Goal: Complete Application Form: Complete application form

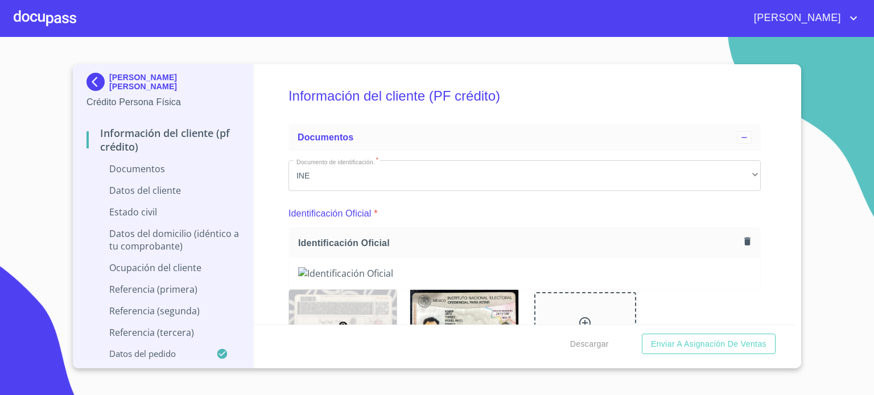
scroll to position [2624, 0]
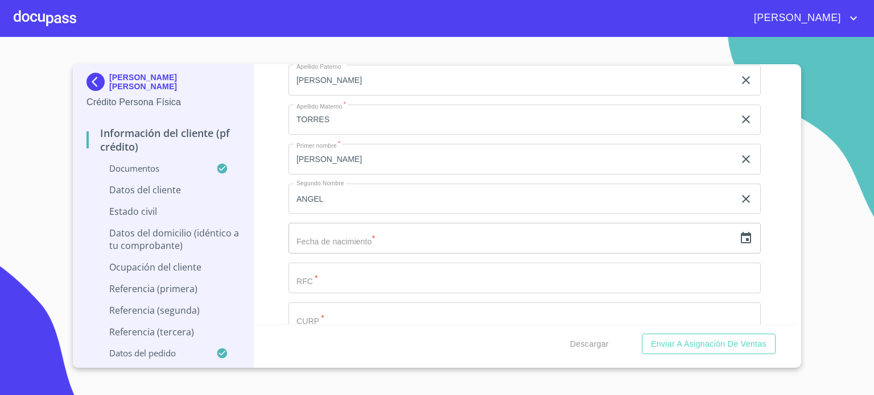
scroll to position [3102, 0]
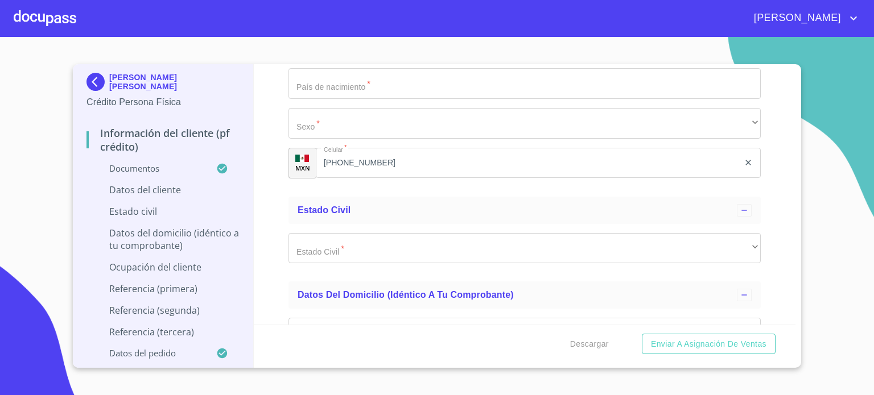
scroll to position [3747, 0]
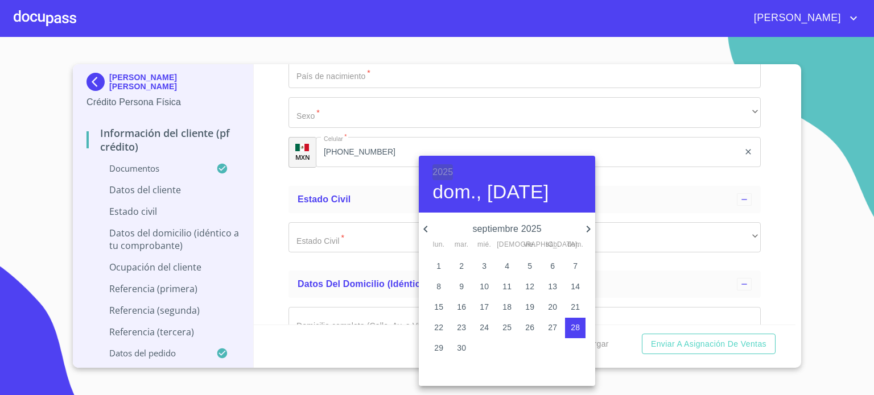
click at [437, 168] on h6 "2025" at bounding box center [442, 172] width 20 height 16
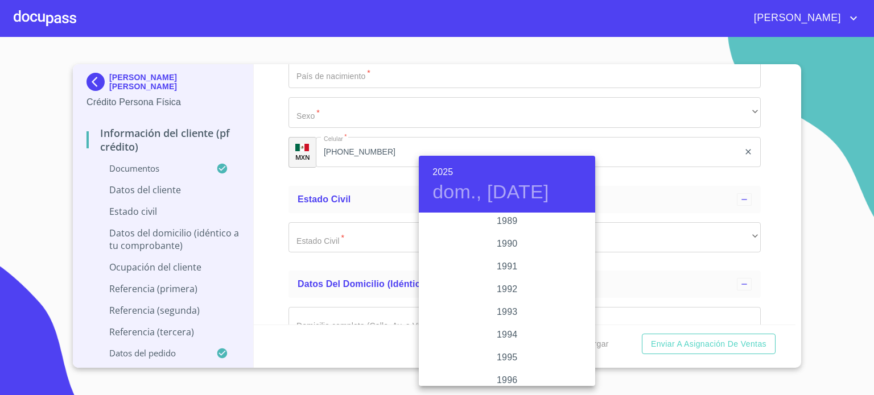
scroll to position [1312, 0]
click at [511, 353] on div "1988" at bounding box center [507, 348] width 176 height 23
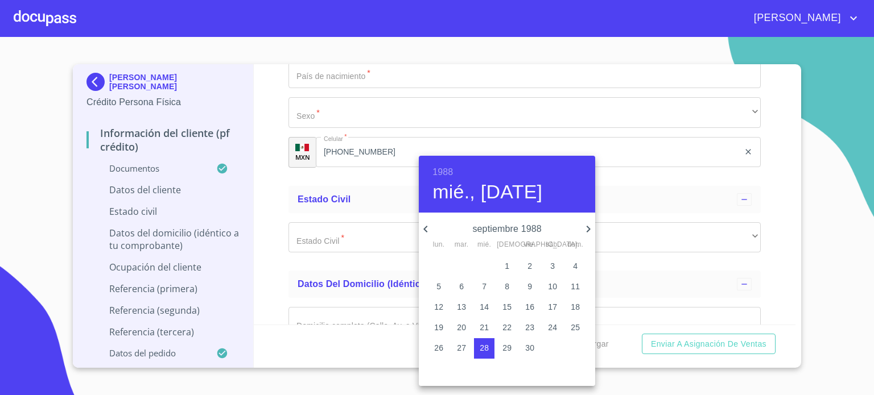
click at [590, 226] on icon "button" at bounding box center [589, 229] width 14 height 14
click at [507, 327] on p "24" at bounding box center [506, 327] width 9 height 11
type input "24 de nov. de 1988"
click at [281, 195] on div at bounding box center [437, 197] width 874 height 395
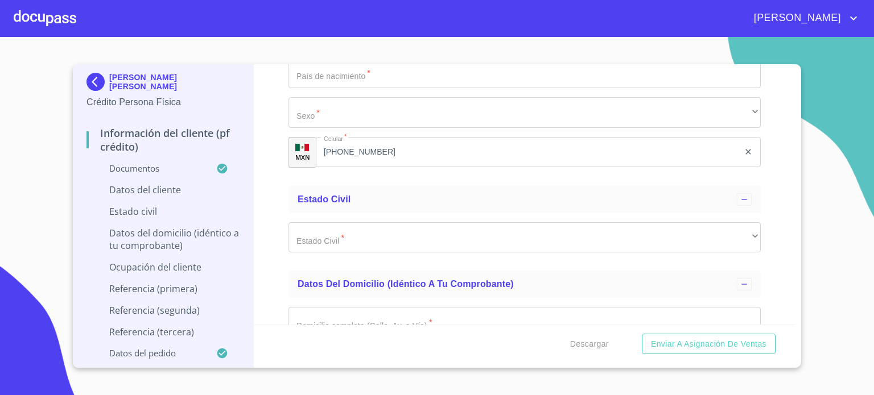
type input "OITM8811244H8"
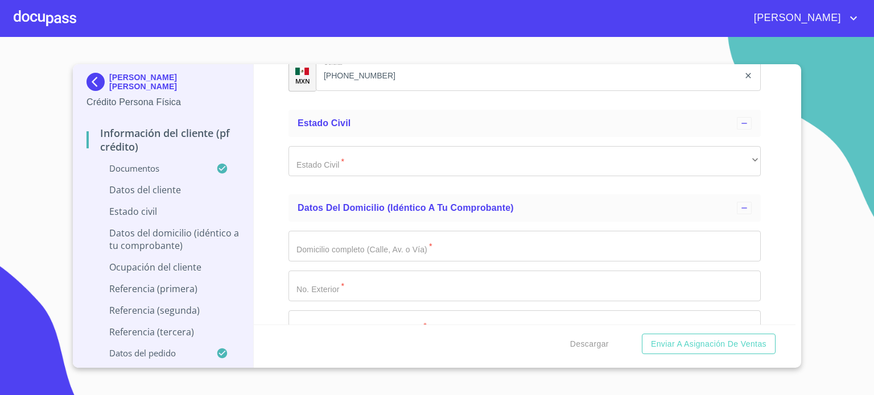
scroll to position [3846, 0]
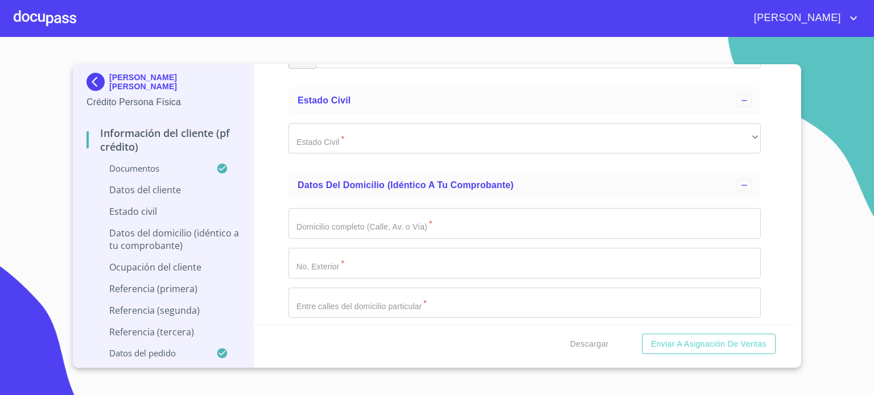
type input "OITM881124HJCRRG08"
type input "1996174933"
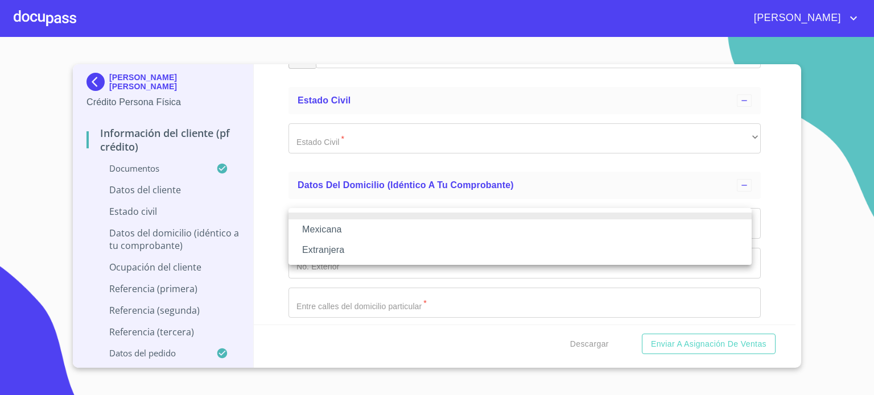
click at [366, 224] on li "Mexicana" at bounding box center [519, 230] width 463 height 20
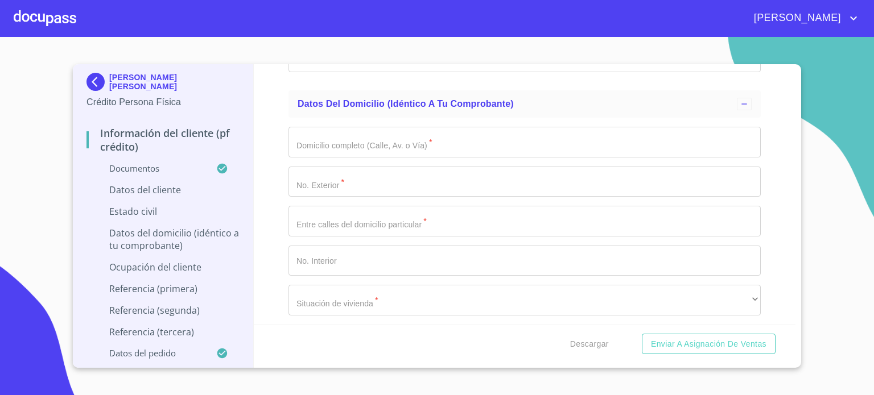
scroll to position [4020, 0]
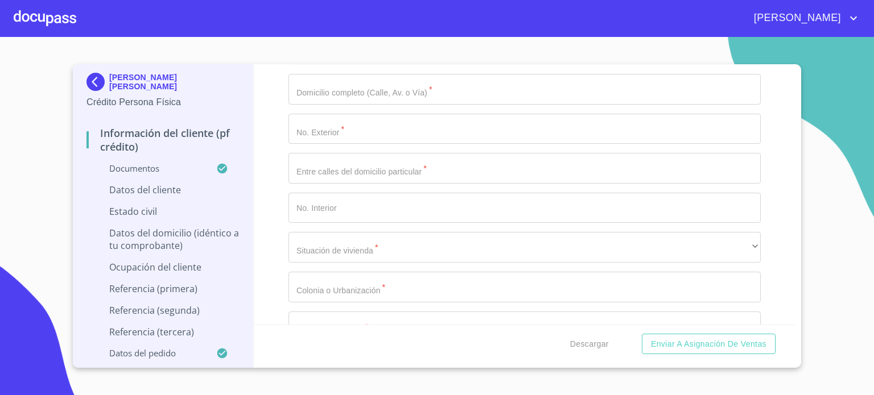
type input "[GEOGRAPHIC_DATA]"
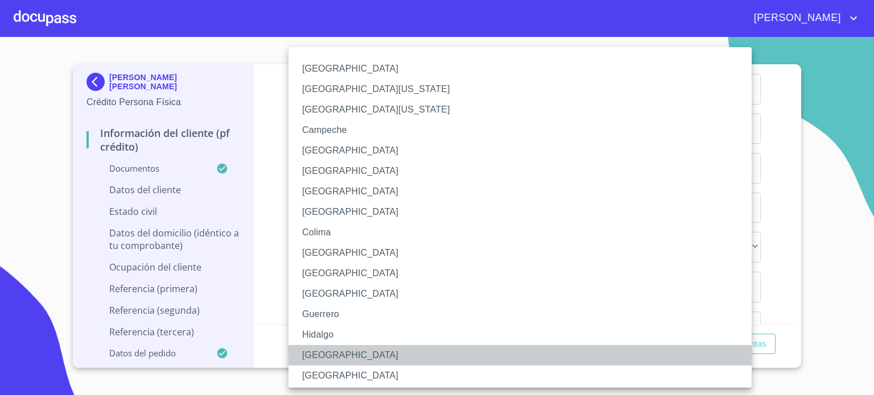
click at [325, 354] on li "[GEOGRAPHIC_DATA]" at bounding box center [524, 355] width 472 height 20
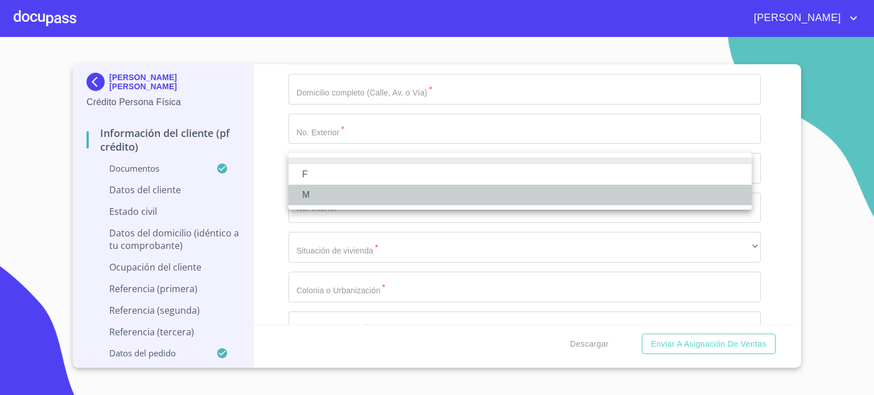
click at [337, 191] on li "M" at bounding box center [519, 195] width 463 height 20
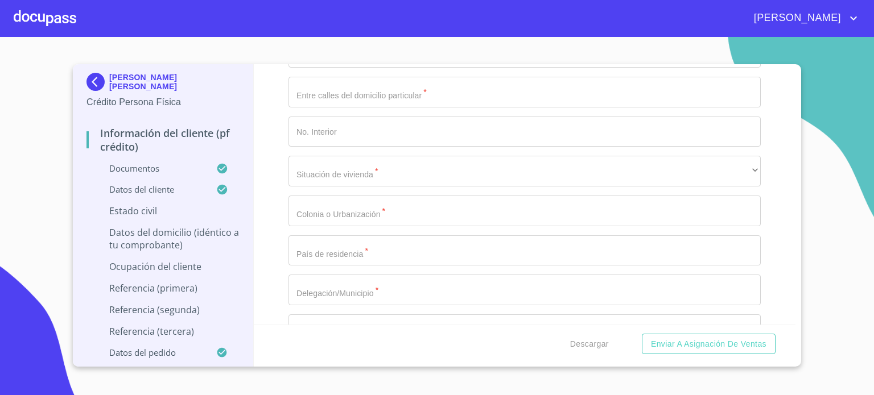
scroll to position [4133, 0]
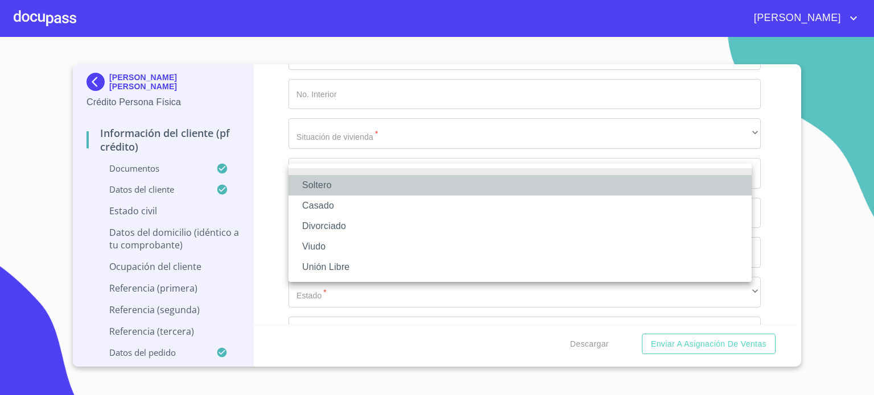
click at [364, 187] on li "Soltero" at bounding box center [519, 185] width 463 height 20
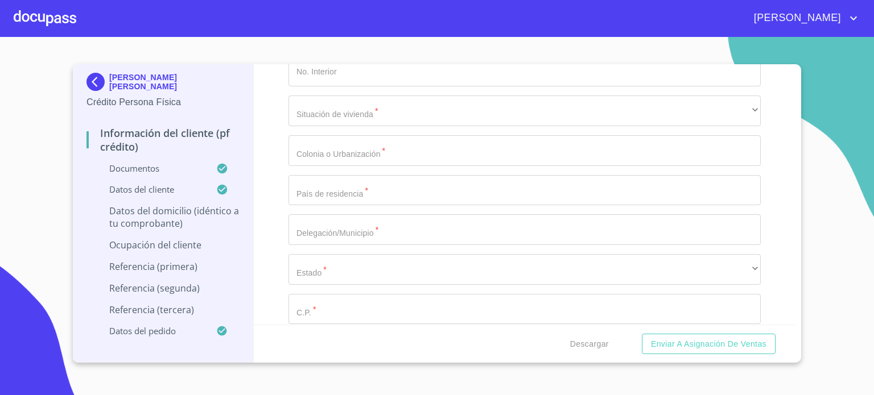
scroll to position [4247, 0]
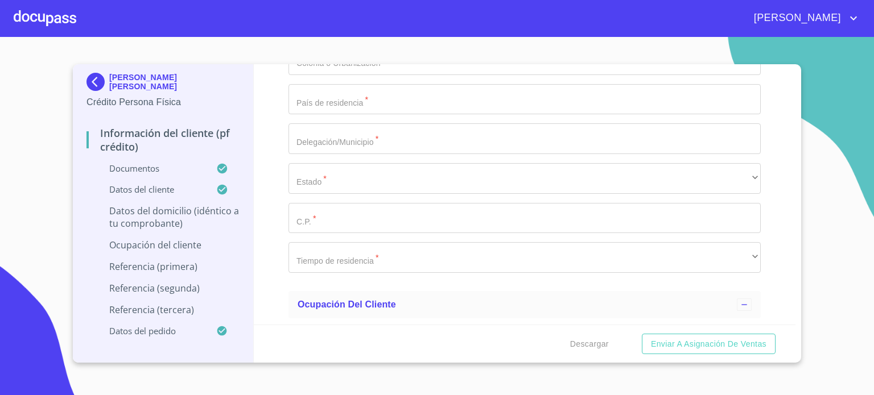
type input "[PERSON_NAME][GEOGRAPHIC_DATA]"
type input "40"
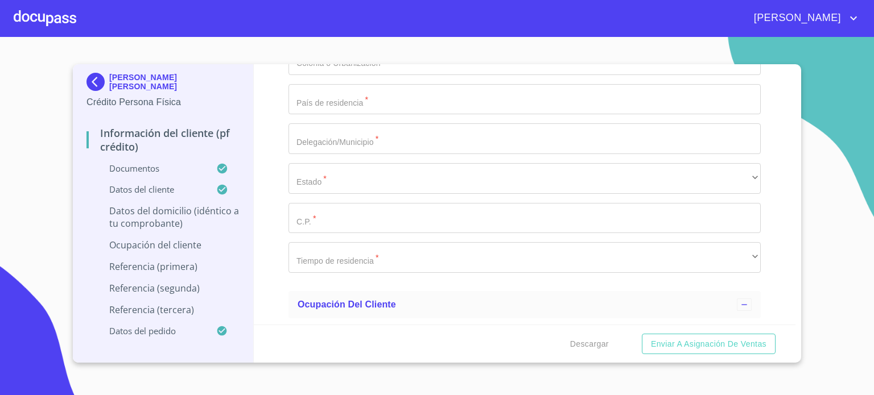
type input "CERRADA TOPA [PERSON_NAME]"
drag, startPoint x: 393, startPoint y: 232, endPoint x: 189, endPoint y: 260, distance: 205.7
click at [189, 260] on div "[PERSON_NAME] [PERSON_NAME] Crédito Persona Física Información del cliente (PF …" at bounding box center [434, 213] width 723 height 299
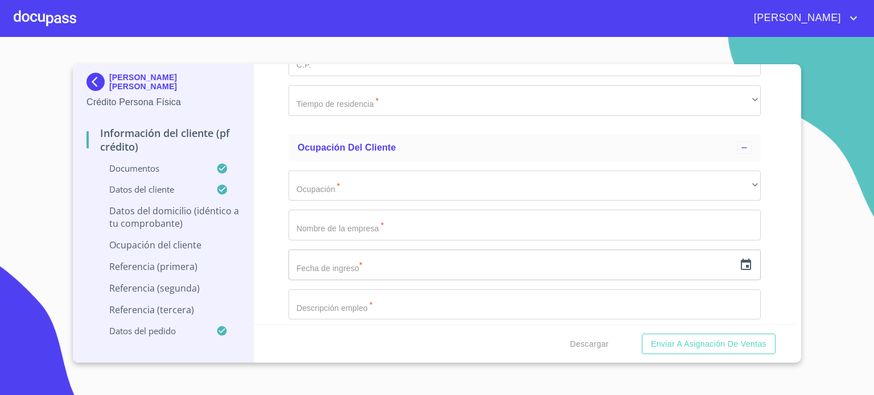
scroll to position [4414, 0]
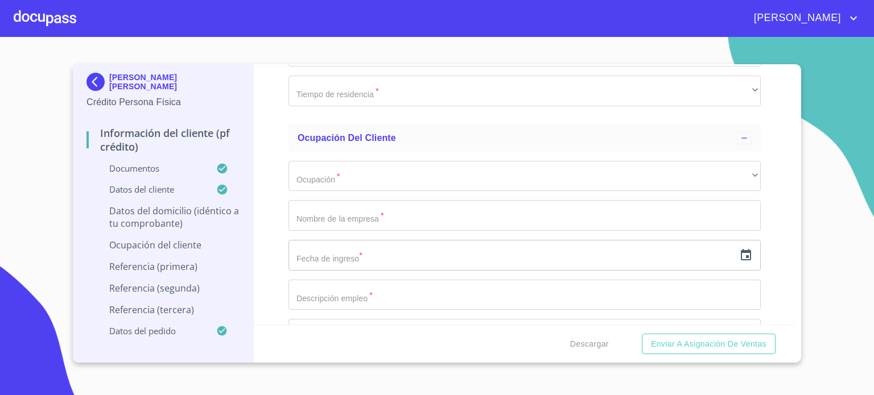
type input "[PERSON_NAME] DE LOS NOGALES Y [PERSON_NAME] DE LOS EUCALIPTOS"
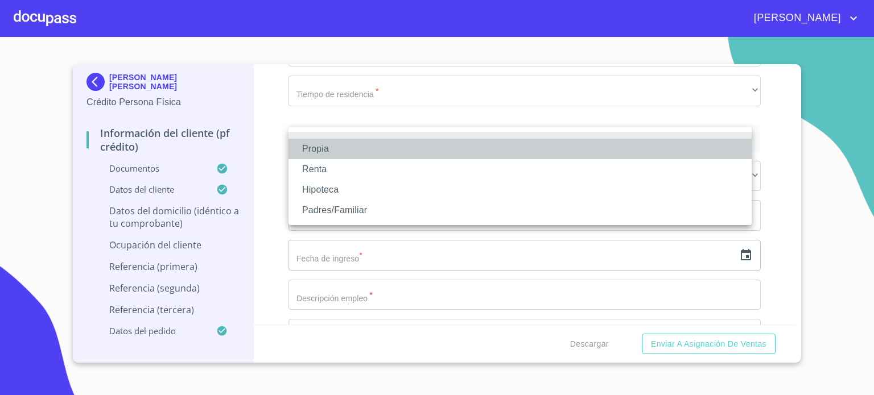
click at [343, 149] on li "Propia" at bounding box center [519, 149] width 463 height 20
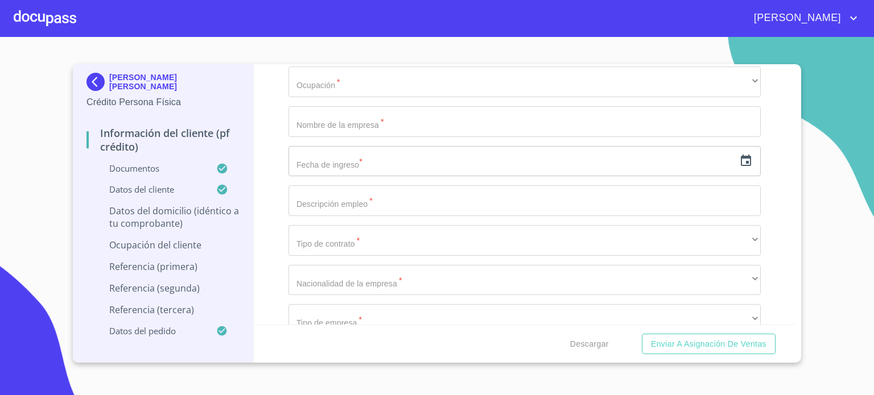
type input "HACIENDA DE LOS EUCALIPTOS"
type input "[GEOGRAPHIC_DATA]"
type input "TLAJOMULCO DE ZUÑIGA"
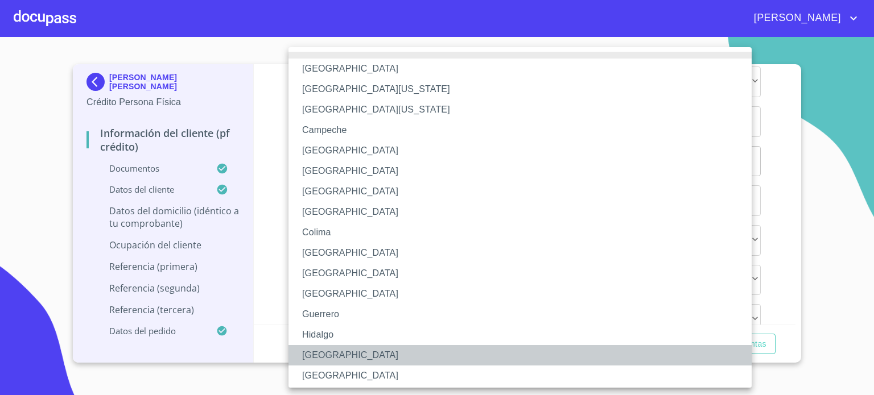
click at [323, 357] on li "[GEOGRAPHIC_DATA]" at bounding box center [524, 355] width 472 height 20
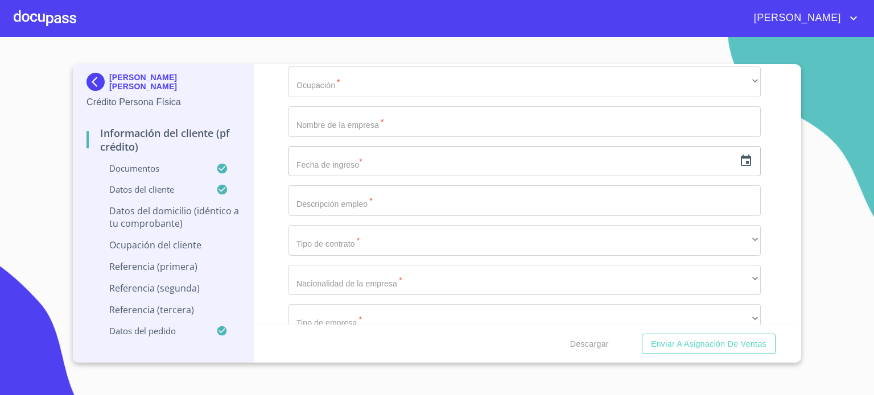
type input "45656"
click at [278, 253] on div "Información del cliente (PF crédito) Documentos Documento de identificación.   …" at bounding box center [525, 194] width 542 height 261
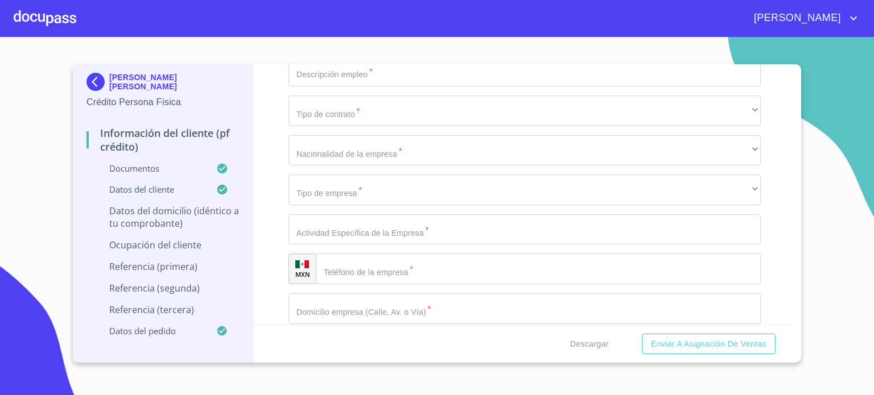
scroll to position [4707, 0]
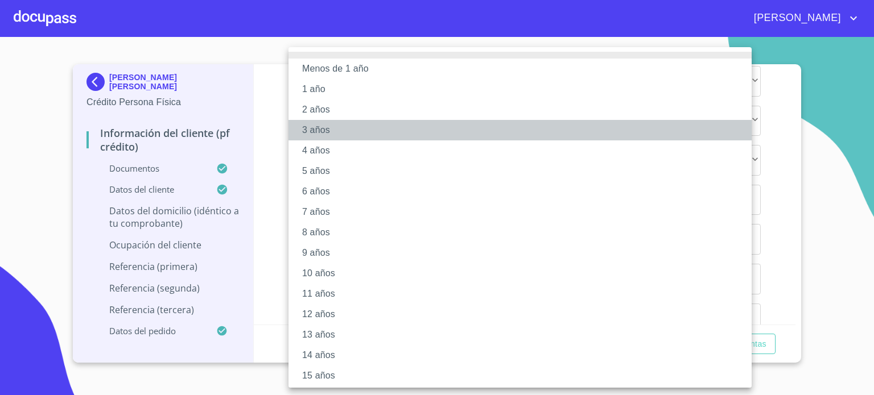
click at [325, 129] on li "3 años" at bounding box center [524, 130] width 472 height 20
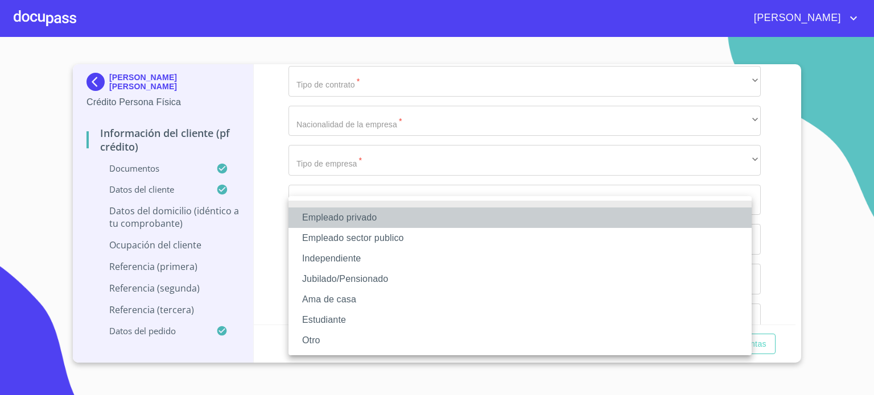
click at [372, 218] on li "Empleado privado" at bounding box center [519, 218] width 463 height 20
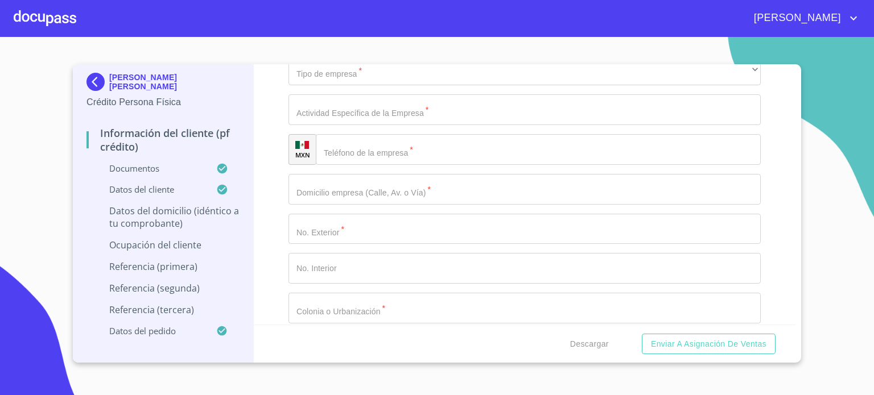
scroll to position [4852, 0]
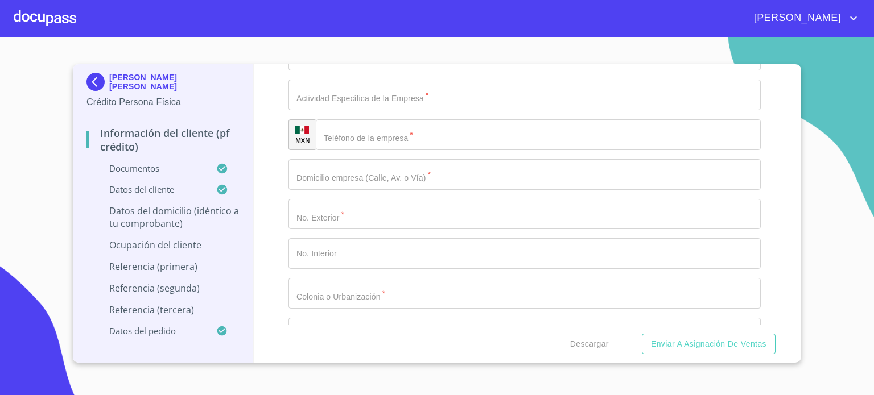
type input "ZOOTECNIA SA DE CV"
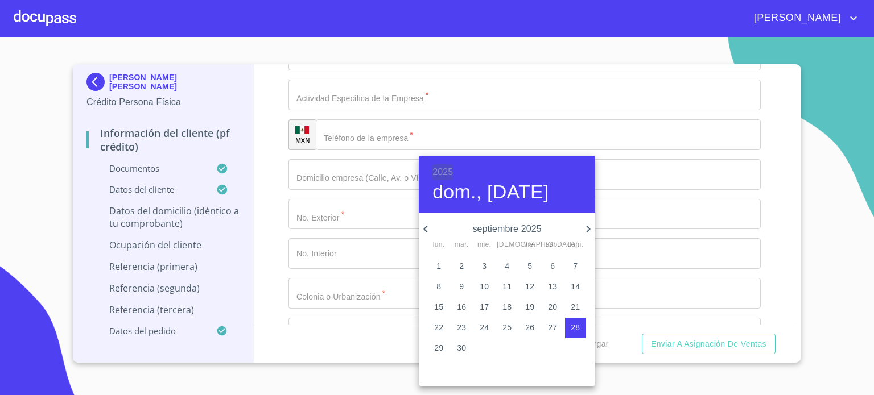
click at [446, 174] on h6 "2025" at bounding box center [442, 172] width 20 height 16
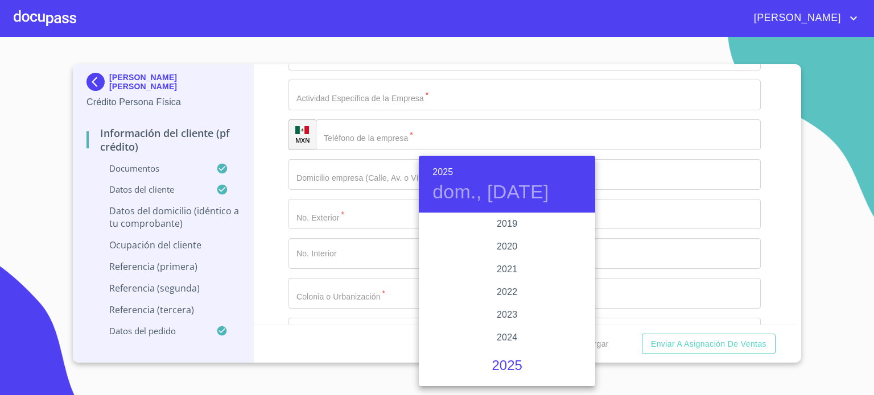
scroll to position [2117, 0]
click at [504, 250] on div "2019" at bounding box center [507, 248] width 176 height 23
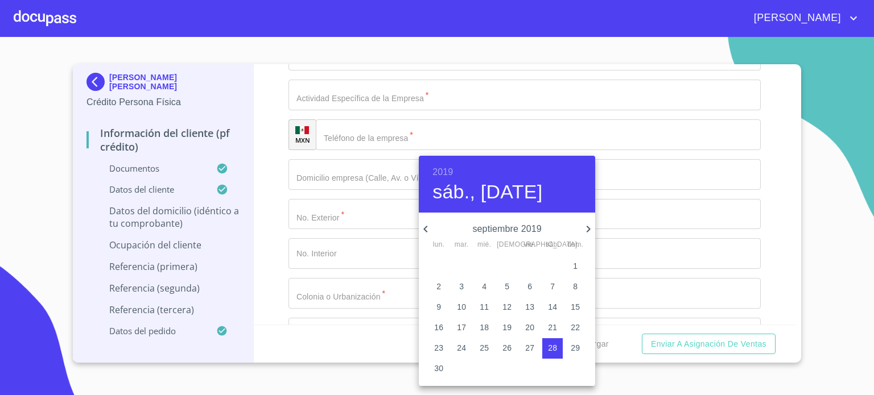
click at [428, 230] on icon "button" at bounding box center [426, 229] width 14 height 14
click at [430, 230] on icon "button" at bounding box center [426, 229] width 14 height 14
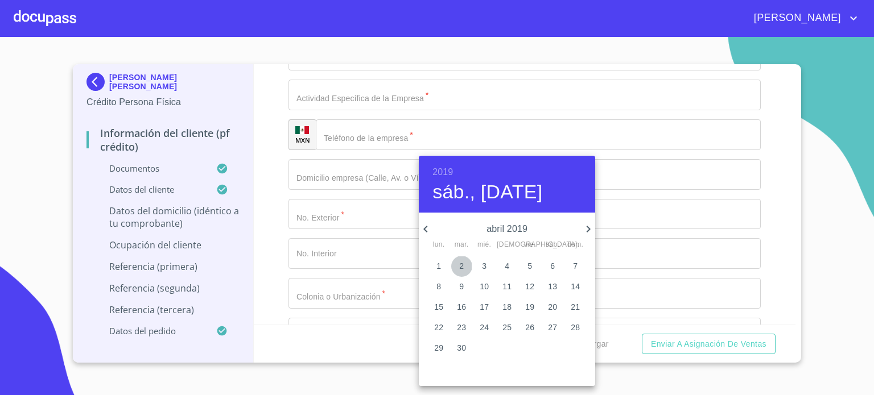
click at [461, 265] on p "2" at bounding box center [461, 266] width 5 height 11
type input "2 de abr. de 2019"
click at [279, 156] on div at bounding box center [437, 197] width 874 height 395
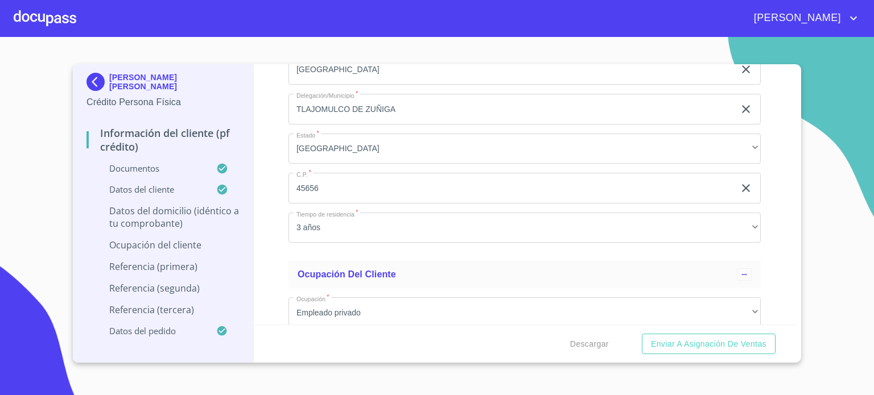
scroll to position [4304, 0]
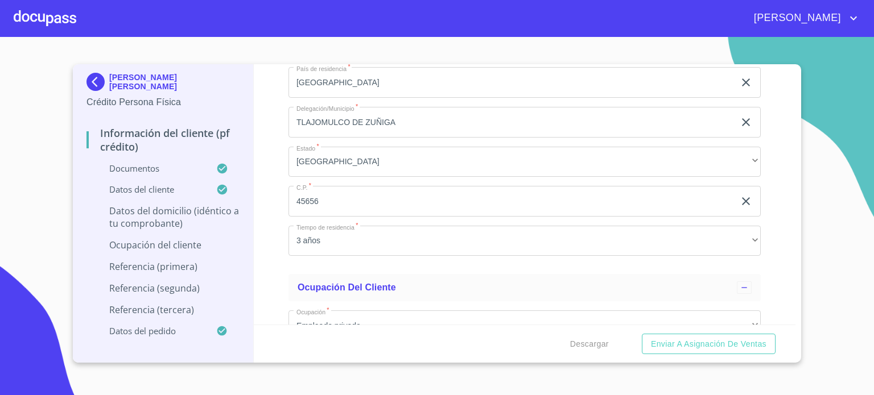
click at [357, 19] on input "Documento de identificación.   *" at bounding box center [524, 3] width 472 height 31
type input "$1,500,000"
click at [777, 275] on div "Información del cliente (PF crédito) Documentos Documento de identificación.   …" at bounding box center [525, 194] width 542 height 261
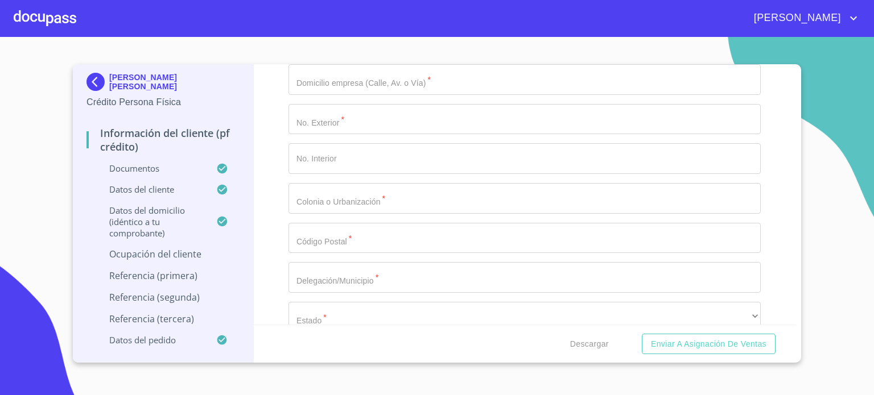
scroll to position [4926, 0]
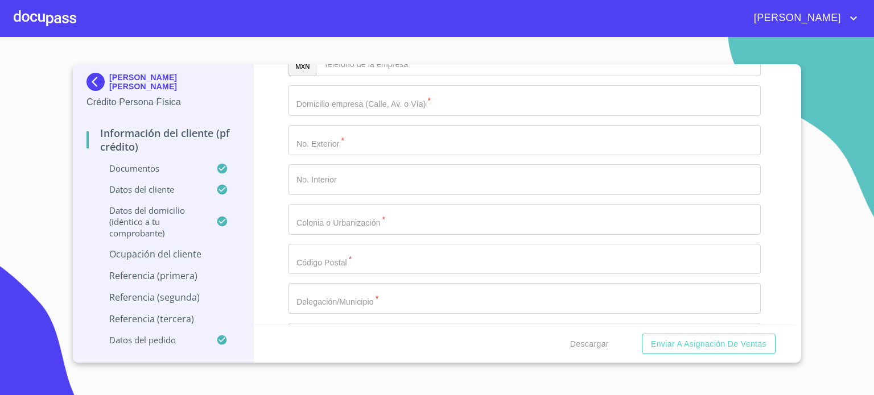
type input "ALMACENISTA"
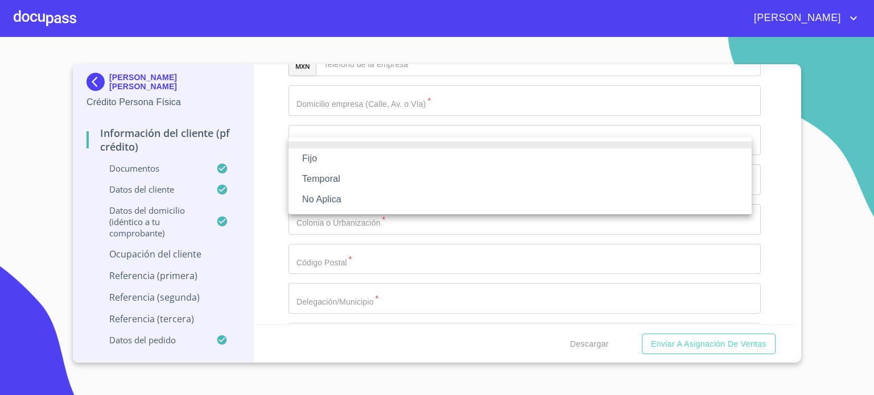
click at [344, 159] on li "Fijo" at bounding box center [519, 159] width 463 height 20
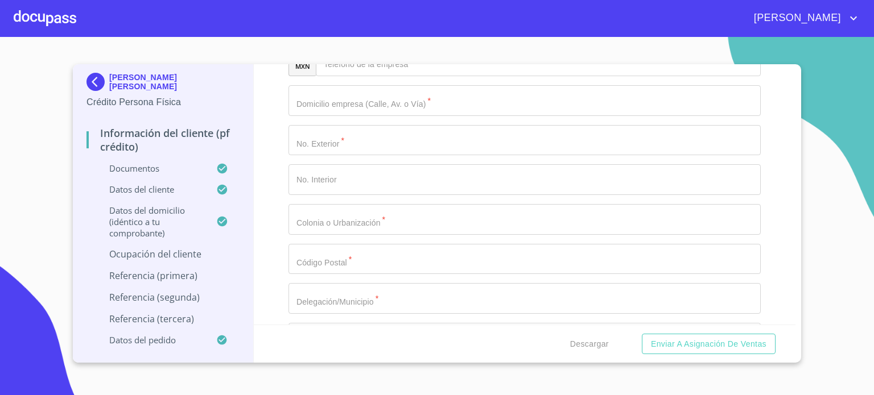
type input "15000"
click at [275, 212] on div "Información del cliente (PF crédito) Documentos Documento de identificación.   …" at bounding box center [525, 194] width 542 height 261
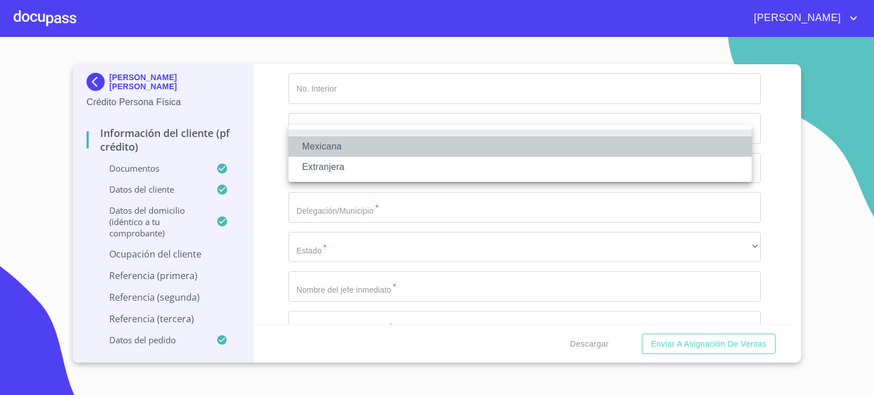
click at [353, 145] on li "Mexicana" at bounding box center [519, 147] width 463 height 20
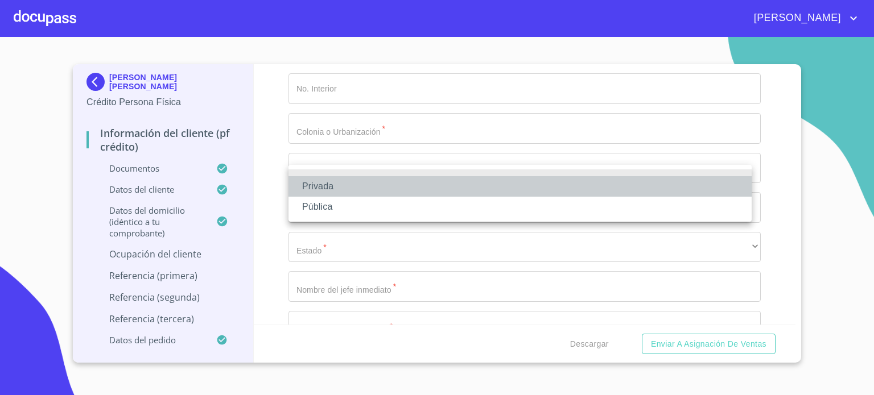
click at [341, 186] on li "Privada" at bounding box center [519, 186] width 463 height 20
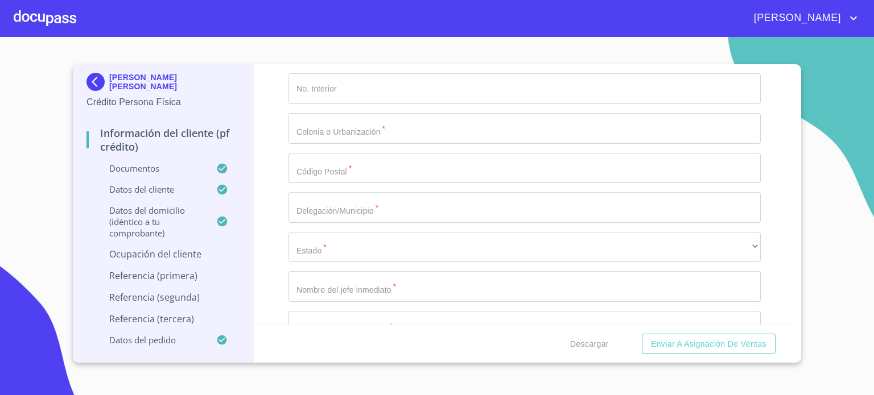
type input "A"
type input "FABRICACION DE ALIMENTOS VETERINARIOS"
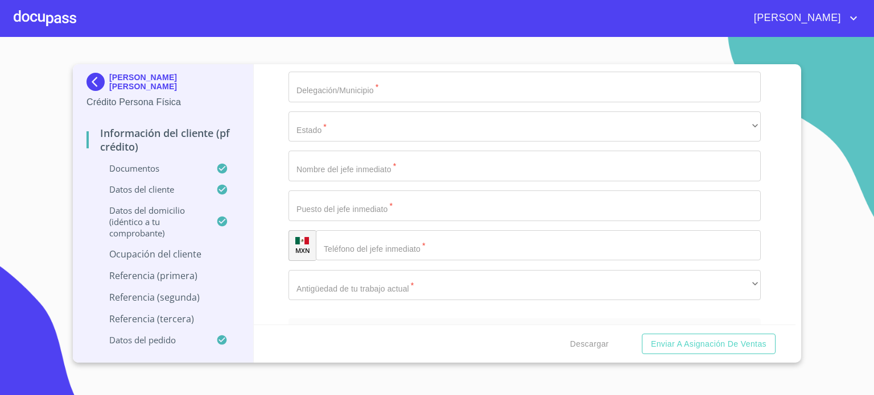
type input "[PHONE_NUMBER]"
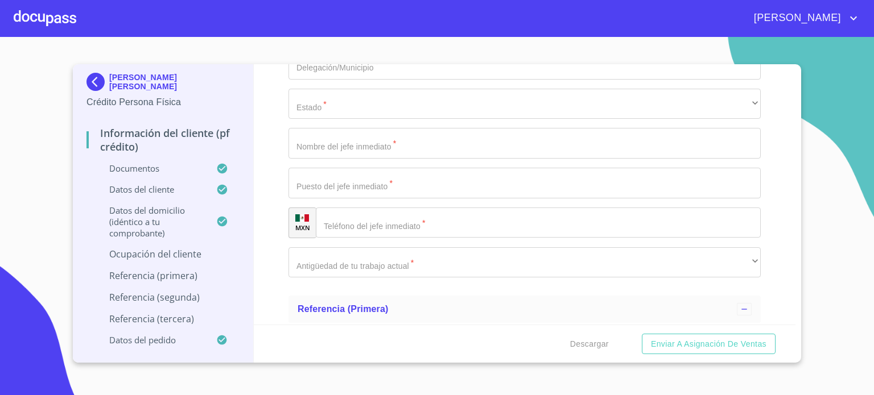
scroll to position [5183, 0]
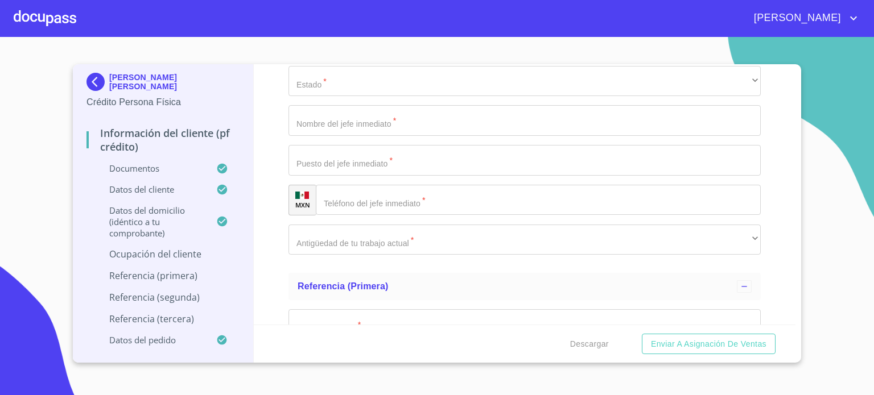
paste input "Prolongación [PERSON_NAME]"
type input "Prolongación [PERSON_NAME]"
type input "78"
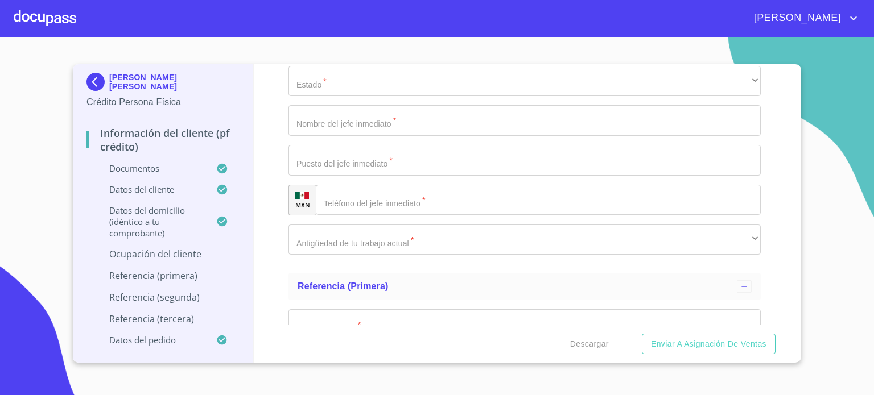
paste input "[PERSON_NAME]"
type input "[PERSON_NAME]"
click at [352, 18] on input "Documento de identificación.   *" at bounding box center [524, 2] width 472 height 31
type input "45645"
click at [785, 316] on div "Información del cliente (PF crédito) Documentos Documento de identificación.   …" at bounding box center [525, 194] width 542 height 261
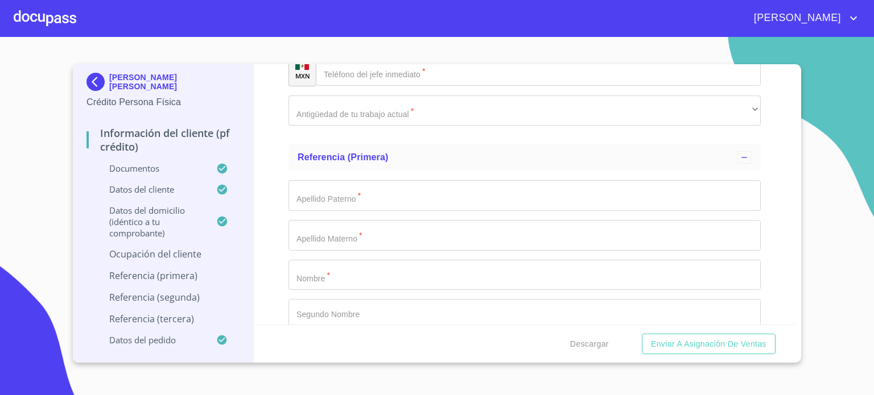
scroll to position [5388, 0]
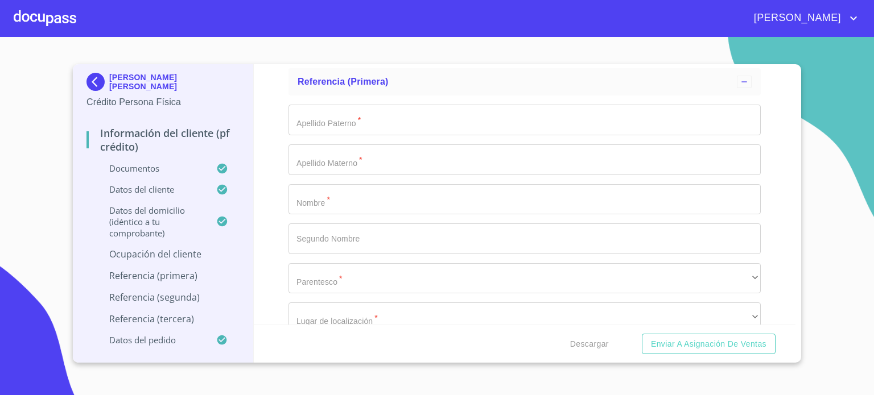
type input "TLAJOMULCO DE ZUÑIGA"
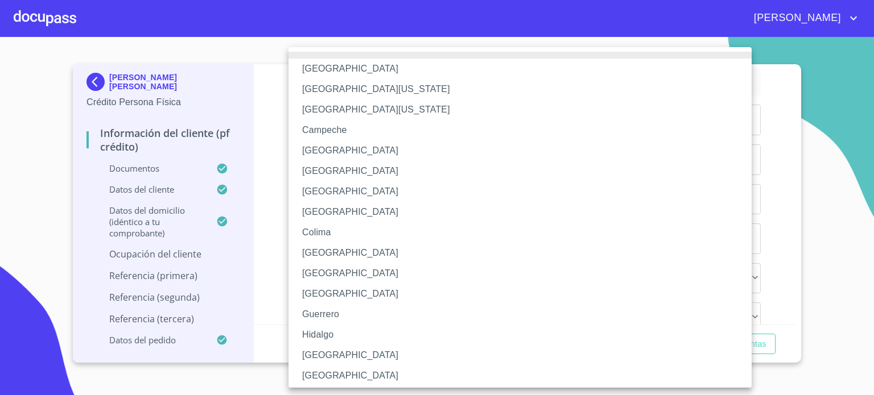
click at [320, 355] on li "[GEOGRAPHIC_DATA]" at bounding box center [524, 355] width 472 height 20
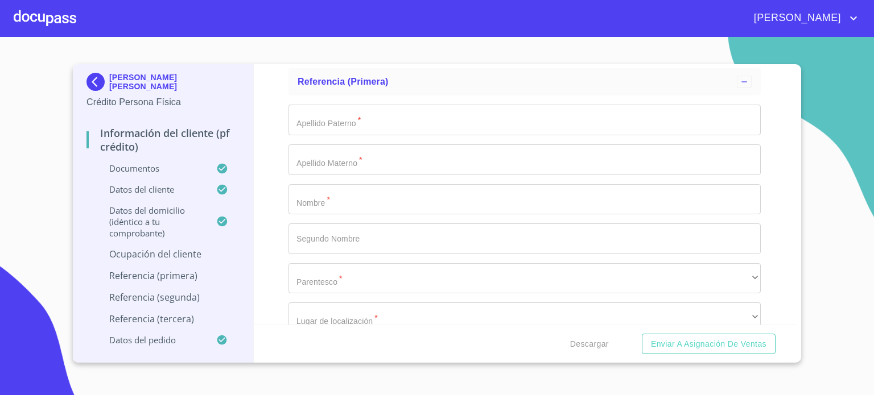
type input "[PERSON_NAME]"
type input "JEFE DE ALMACEN"
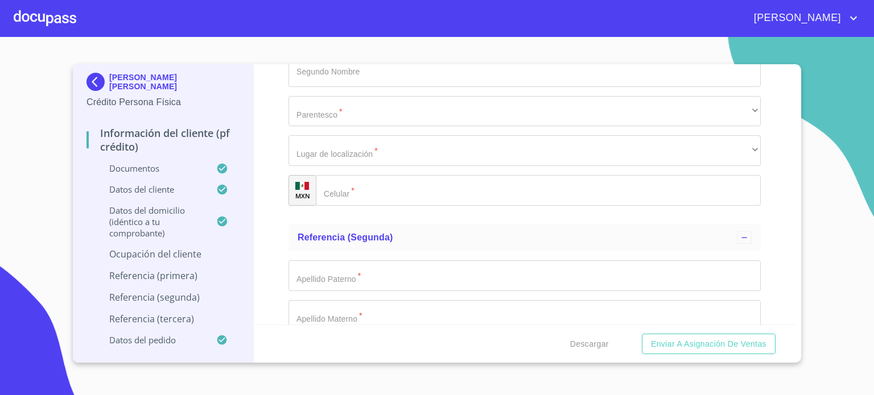
scroll to position [5570, 0]
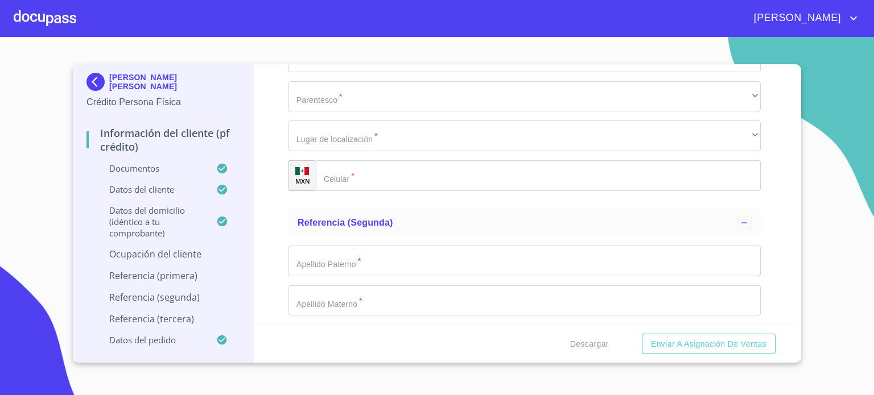
type input "[PHONE_NUMBER]"
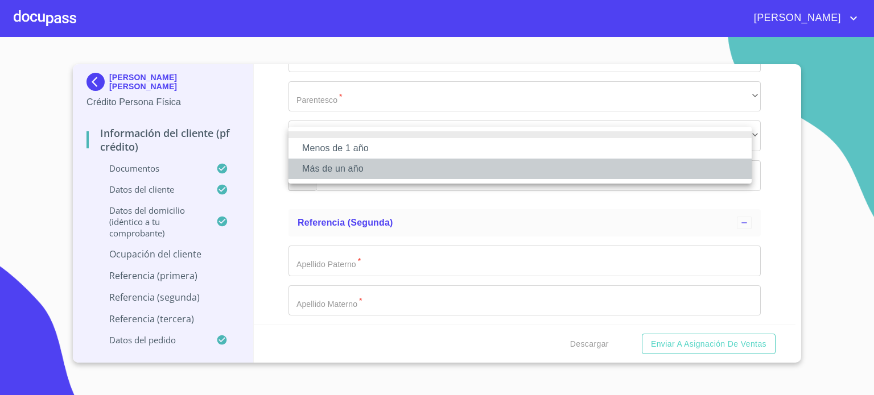
click at [360, 174] on li "Más de un año" at bounding box center [519, 169] width 463 height 20
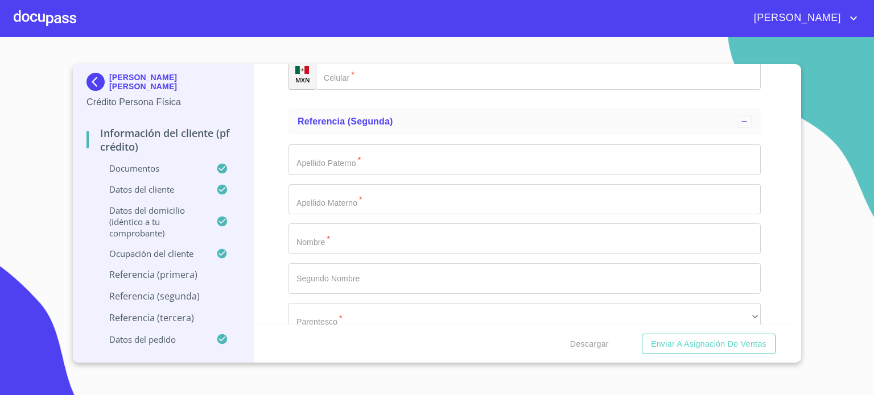
scroll to position [5676, 0]
type input "TORRES"
type input "[PERSON_NAME]"
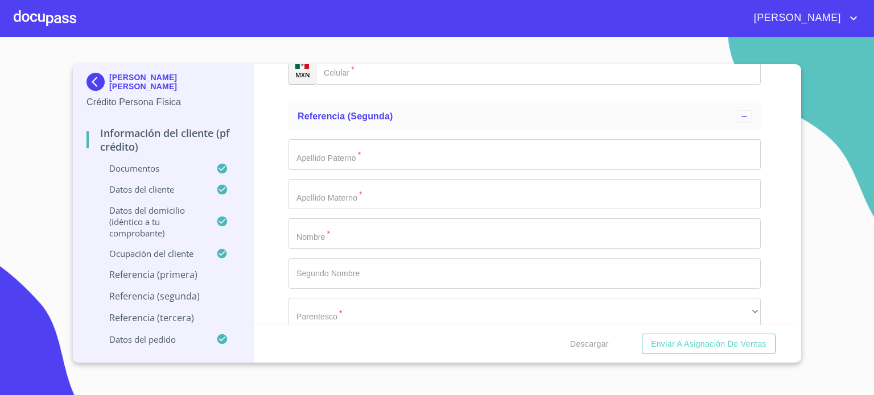
type input "[PERSON_NAME]"
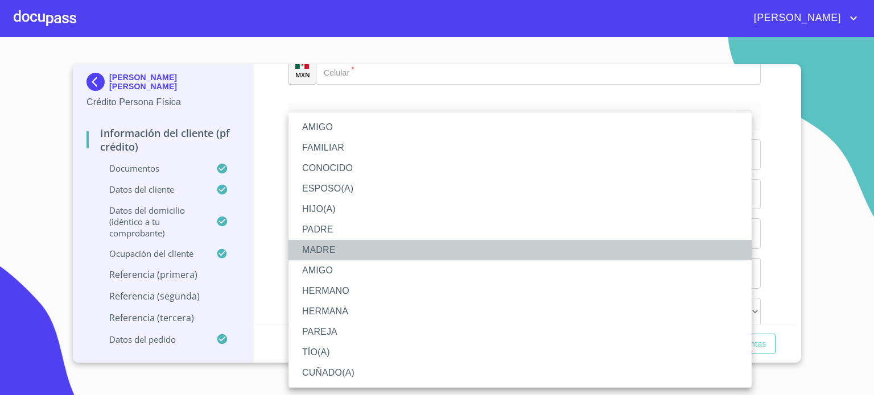
click at [342, 247] on li "MADRE" at bounding box center [519, 250] width 463 height 20
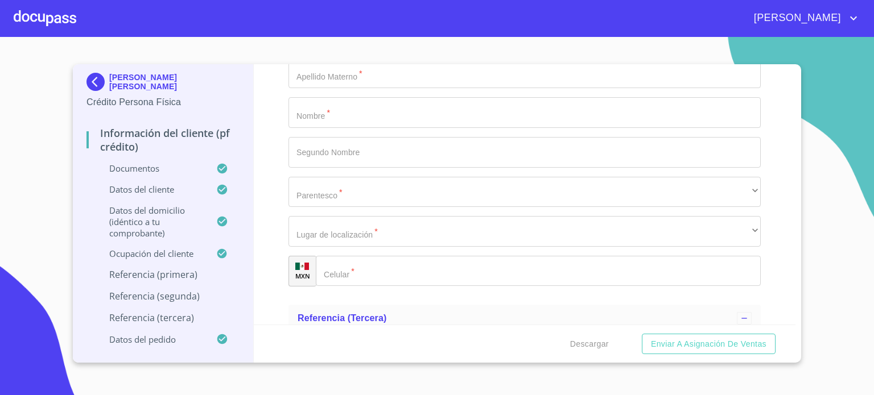
scroll to position [5827, 0]
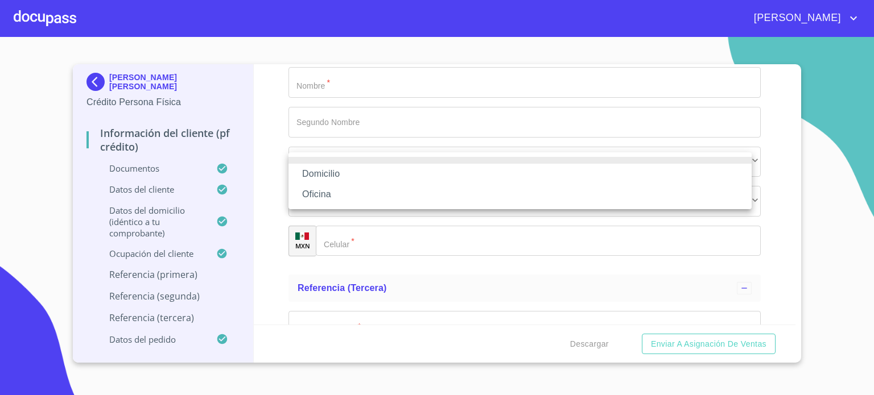
click at [358, 179] on li "Domicilio" at bounding box center [519, 174] width 463 height 20
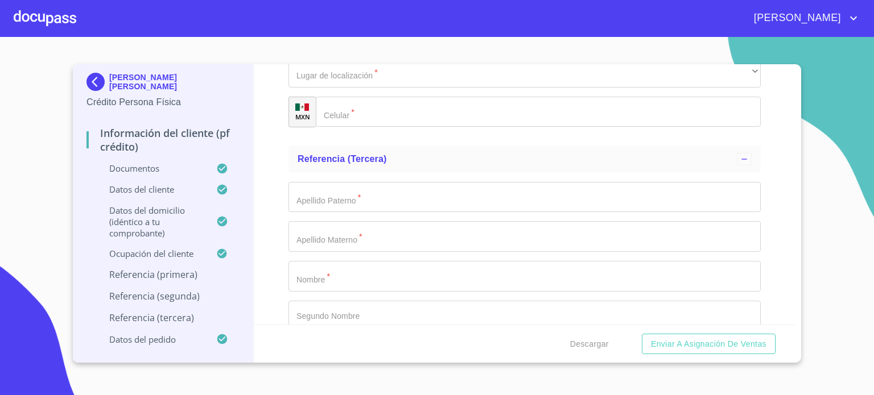
scroll to position [6009, 0]
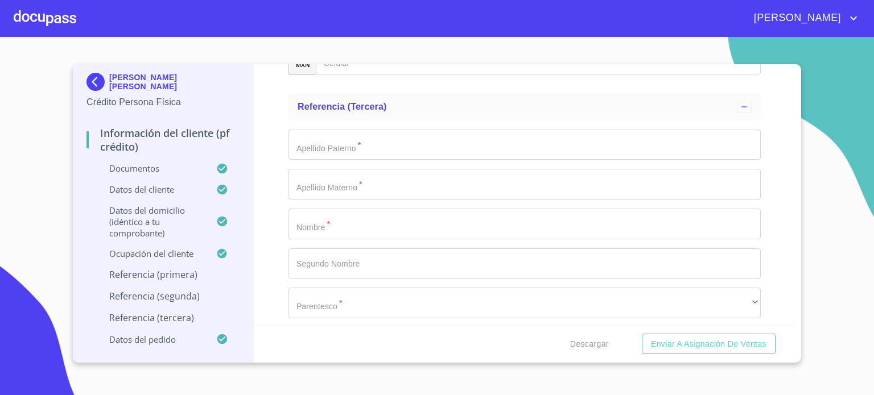
type input "[PHONE_NUMBER]"
type input "[PERSON_NAME]"
type input "TORRES"
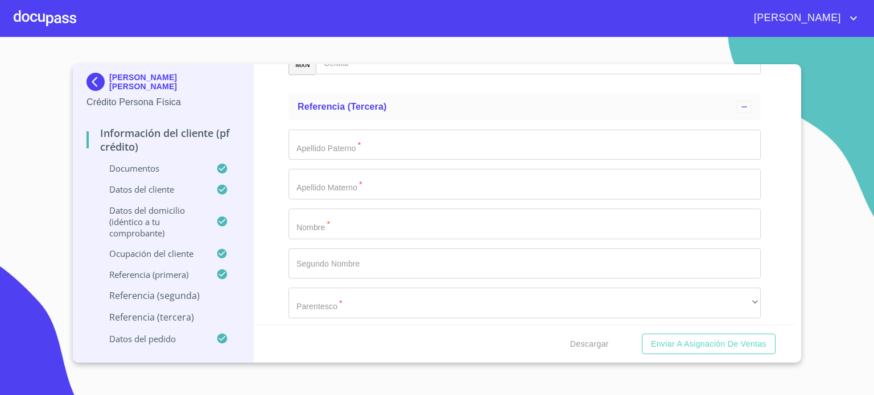
type input "[PERSON_NAME]"
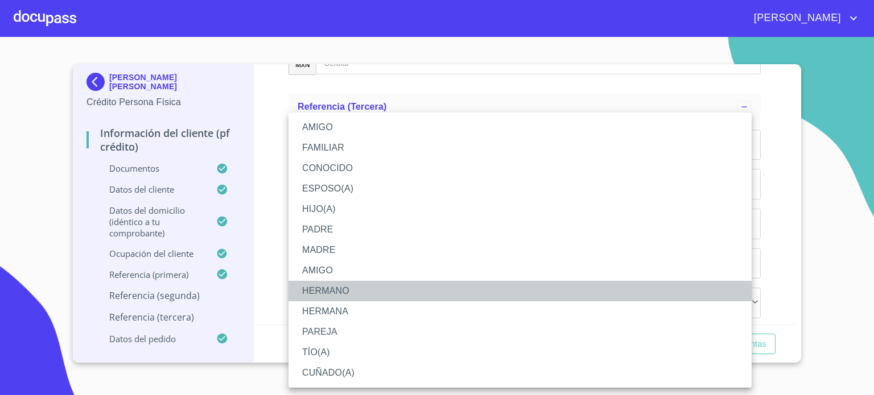
click at [339, 291] on li "HERMANO" at bounding box center [519, 291] width 463 height 20
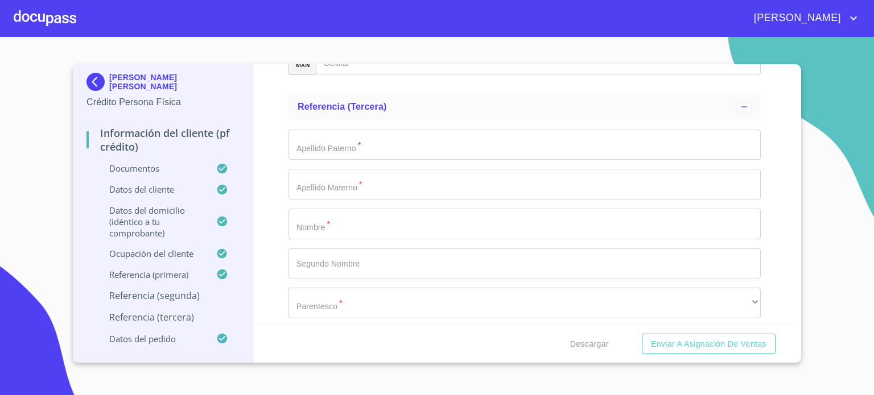
click at [366, 35] on div "​" at bounding box center [524, 20] width 472 height 31
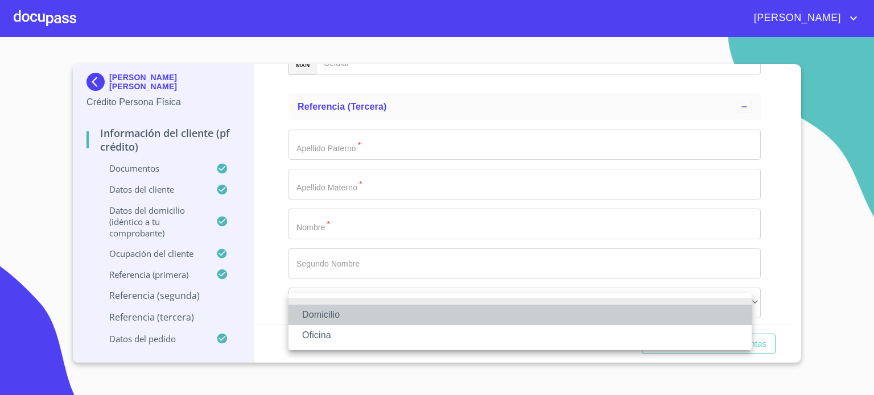
click at [360, 316] on li "Domicilio" at bounding box center [519, 315] width 463 height 20
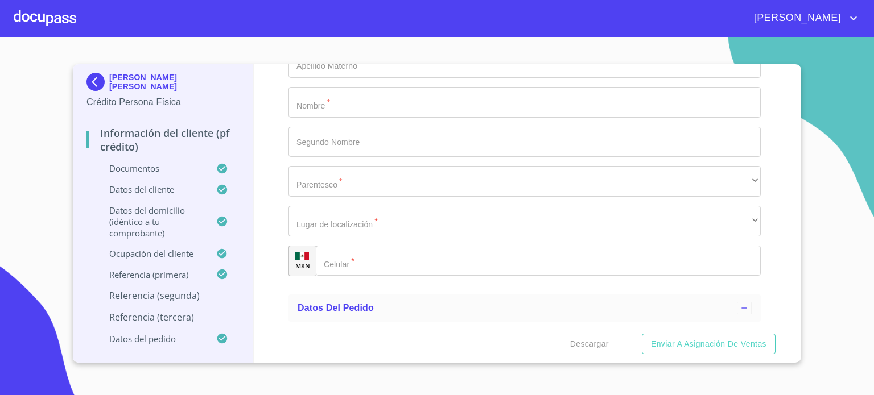
scroll to position [6161, 0]
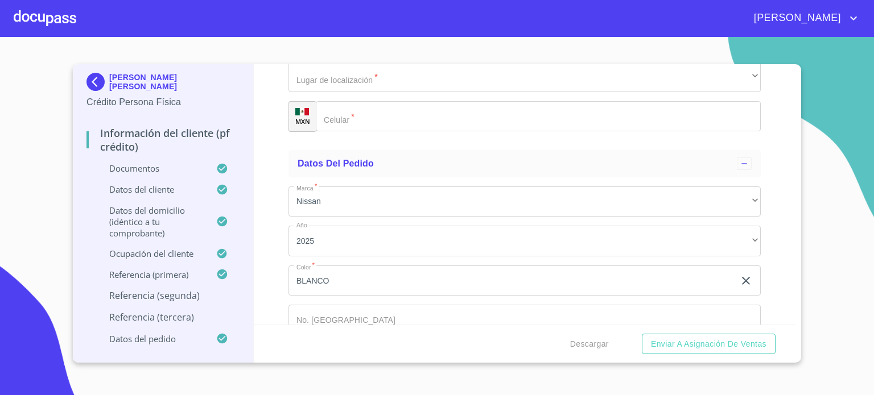
scroll to position [6328, 0]
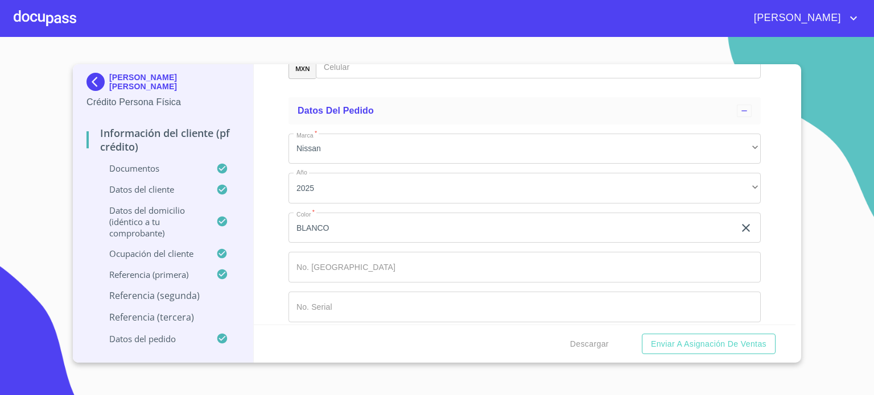
type input "[PHONE_NUMBER]"
type input "[PERSON_NAME]"
type input "TORRES"
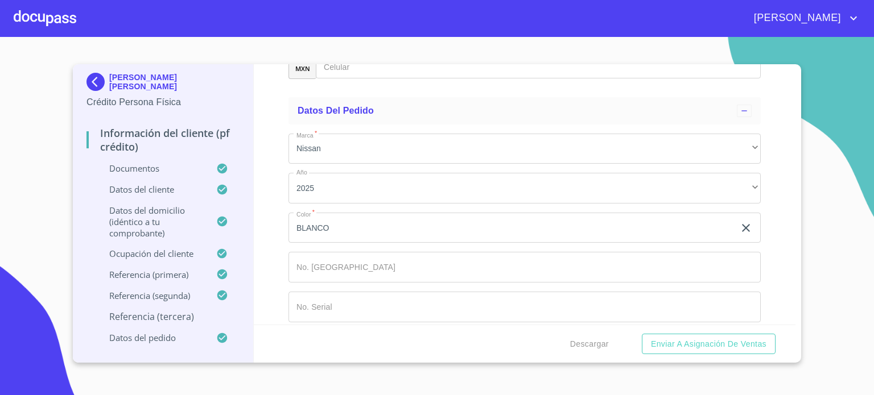
type input "[PERSON_NAME]"
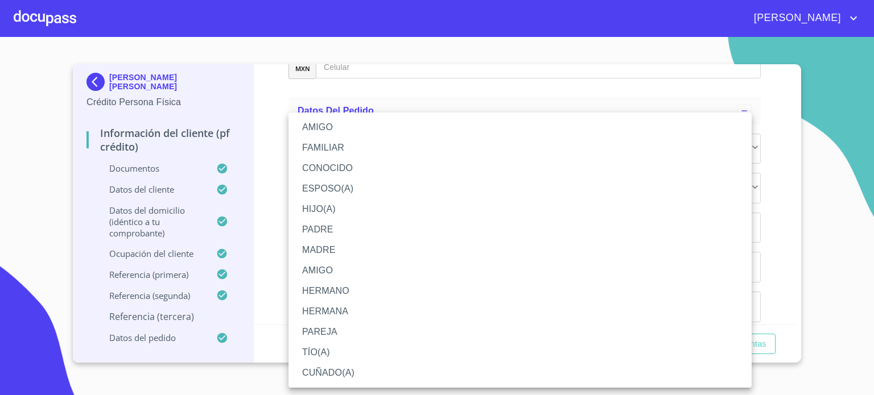
click at [358, 314] on li "HERMANA" at bounding box center [519, 312] width 463 height 20
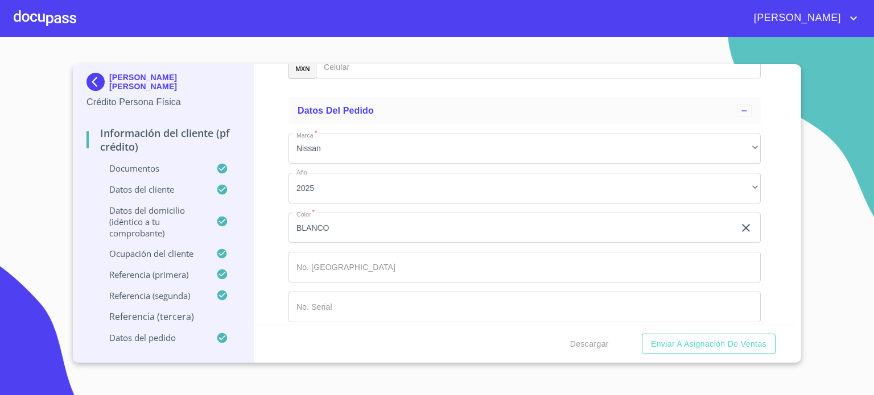
click at [343, 39] on div "​" at bounding box center [524, 24] width 472 height 31
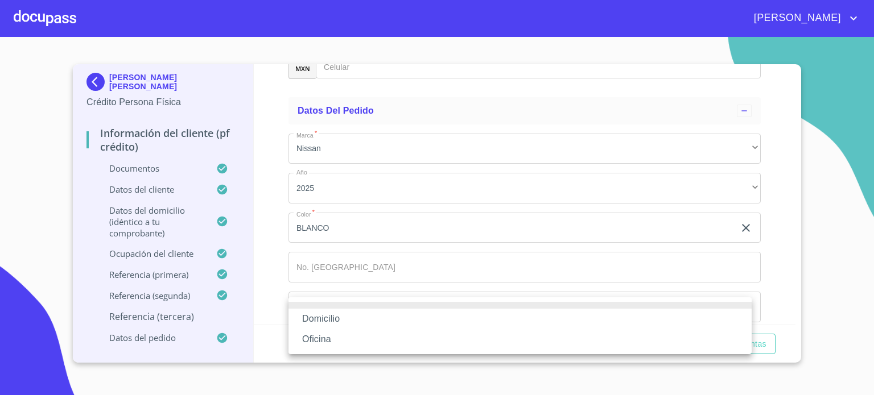
click at [343, 318] on li "Domicilio" at bounding box center [519, 319] width 463 height 20
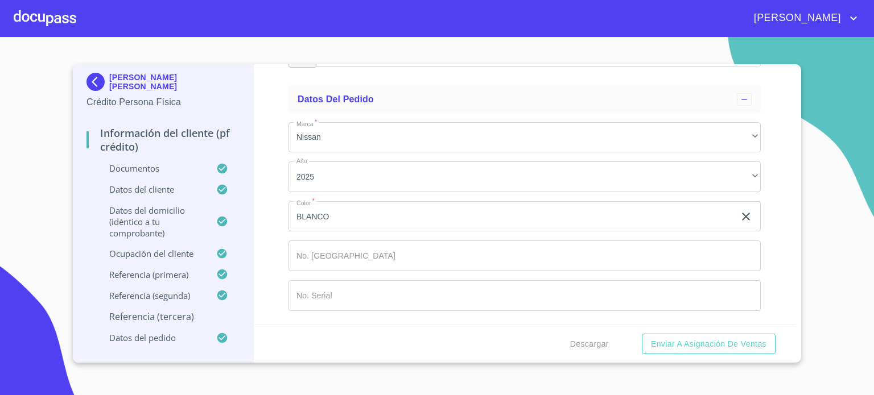
scroll to position [6527, 0]
click at [357, 68] on input "Documento de identificación.   *" at bounding box center [538, 52] width 445 height 31
type input "[PHONE_NUMBER]"
click at [519, 334] on div "Descargar Enviar a Asignación de Ventas" at bounding box center [525, 344] width 542 height 39
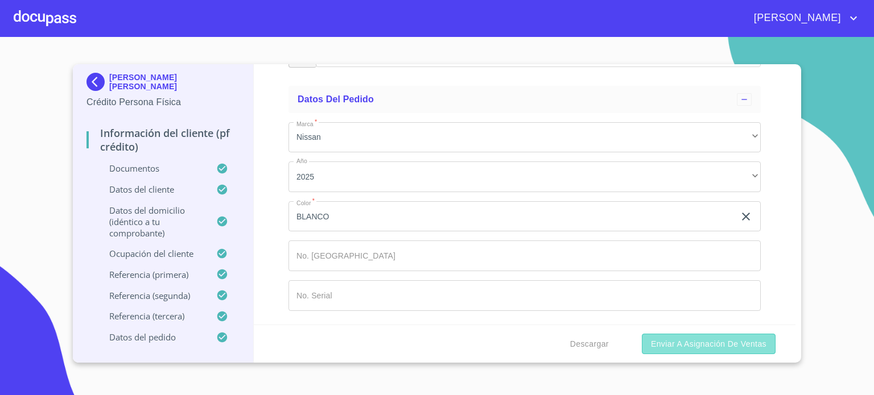
click at [694, 346] on span "Enviar a Asignación de Ventas" at bounding box center [709, 344] width 116 height 14
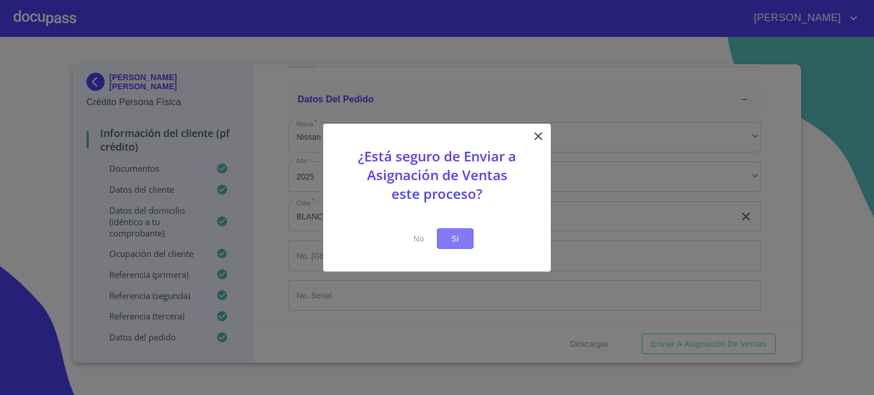
click at [459, 237] on span "Si" at bounding box center [455, 239] width 18 height 14
